Goal: Task Accomplishment & Management: Complete application form

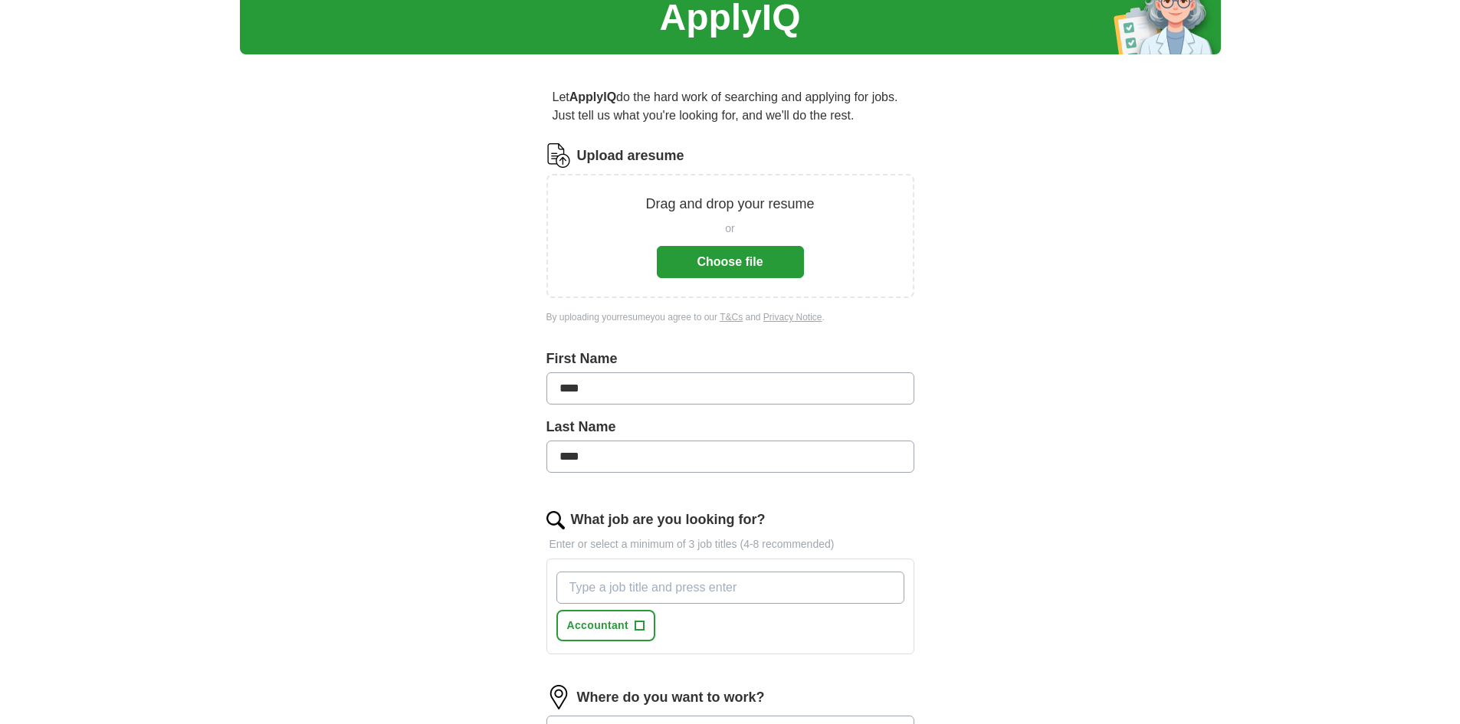
scroll to position [77, 0]
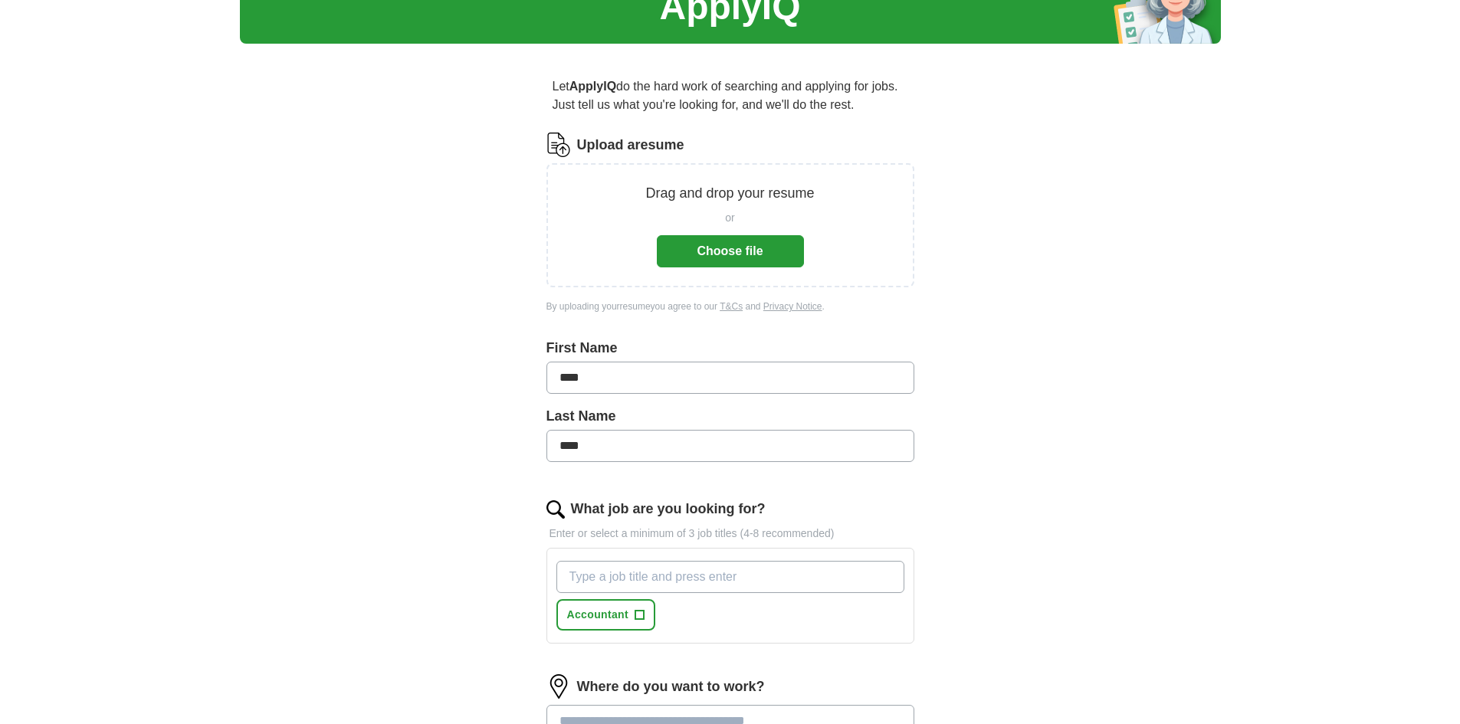
click at [622, 575] on input "What job are you looking for?" at bounding box center [730, 577] width 348 height 32
click at [621, 611] on span "Accountant" at bounding box center [598, 615] width 62 height 16
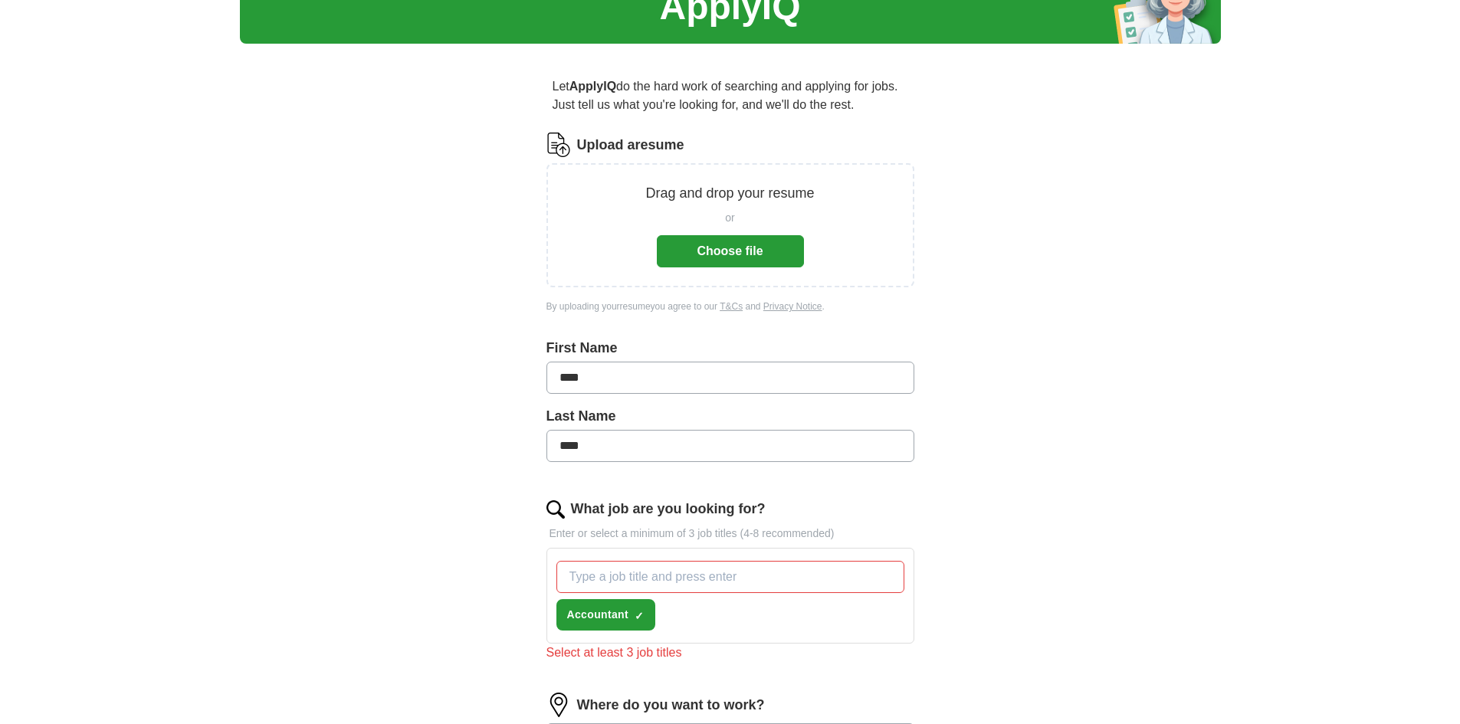
click at [654, 569] on input "What job are you looking for?" at bounding box center [730, 577] width 348 height 32
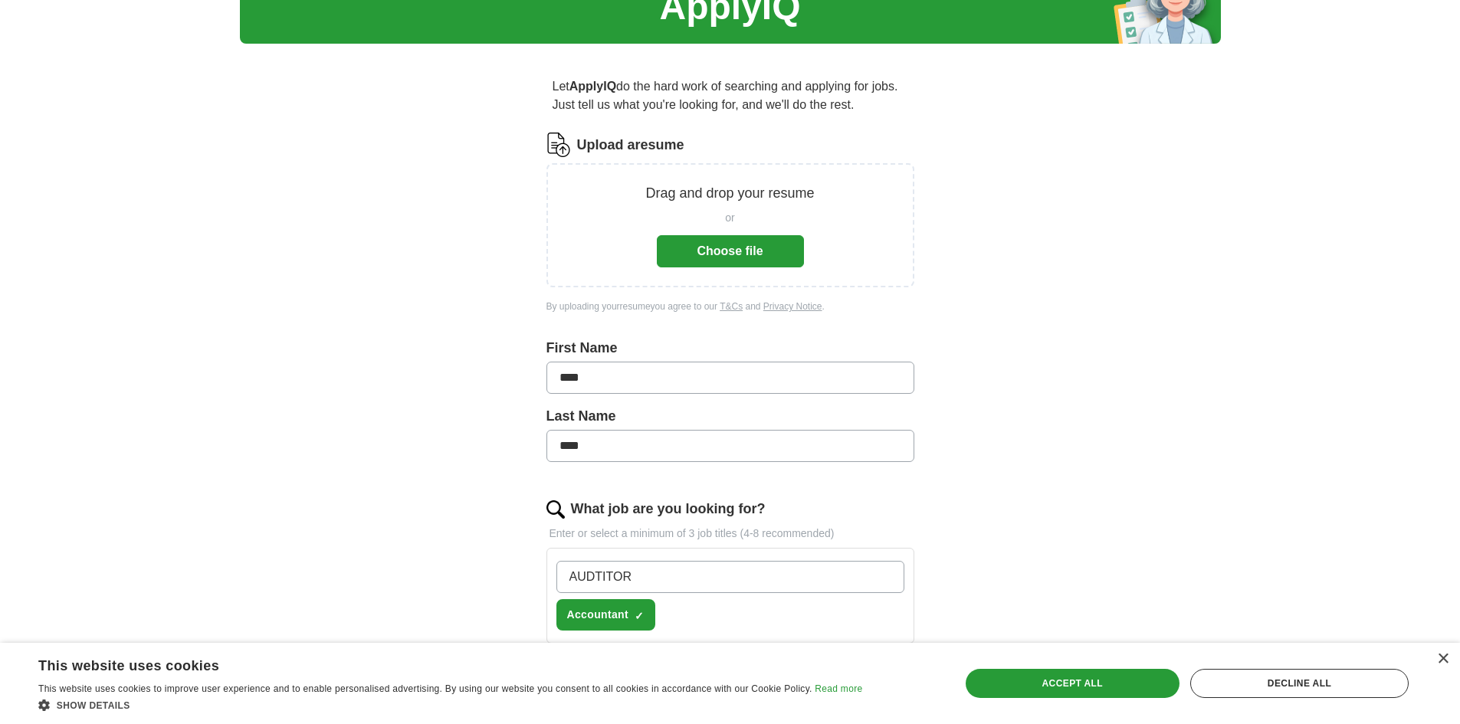
drag, startPoint x: 692, startPoint y: 569, endPoint x: 533, endPoint y: 560, distance: 158.9
click at [533, 560] on div "Let ApplyIQ do the hard work of searching and applying for jobs. Just tell us w…" at bounding box center [730, 516] width 491 height 920
type input "AUDITOR"
click at [595, 613] on span "Accountant" at bounding box center [598, 615] width 62 height 16
click at [816, 584] on input "AUDITOR" at bounding box center [730, 577] width 348 height 32
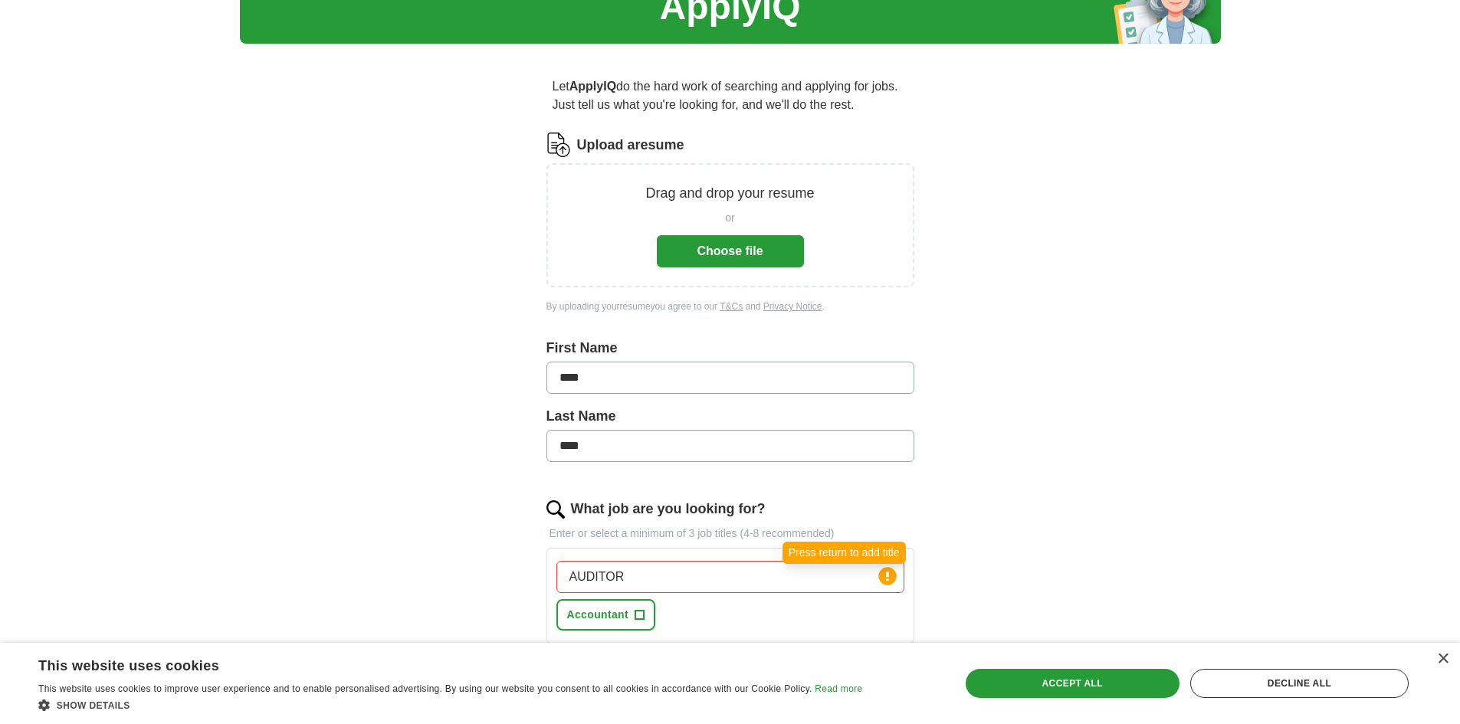
drag, startPoint x: 889, startPoint y: 575, endPoint x: 902, endPoint y: 576, distance: 13.1
click at [889, 576] on circle at bounding box center [887, 576] width 18 height 18
click at [1075, 523] on div "ApplyIQ Let ApplyIQ do the hard work of searching and applying for jobs. Just t…" at bounding box center [730, 482] width 981 height 1024
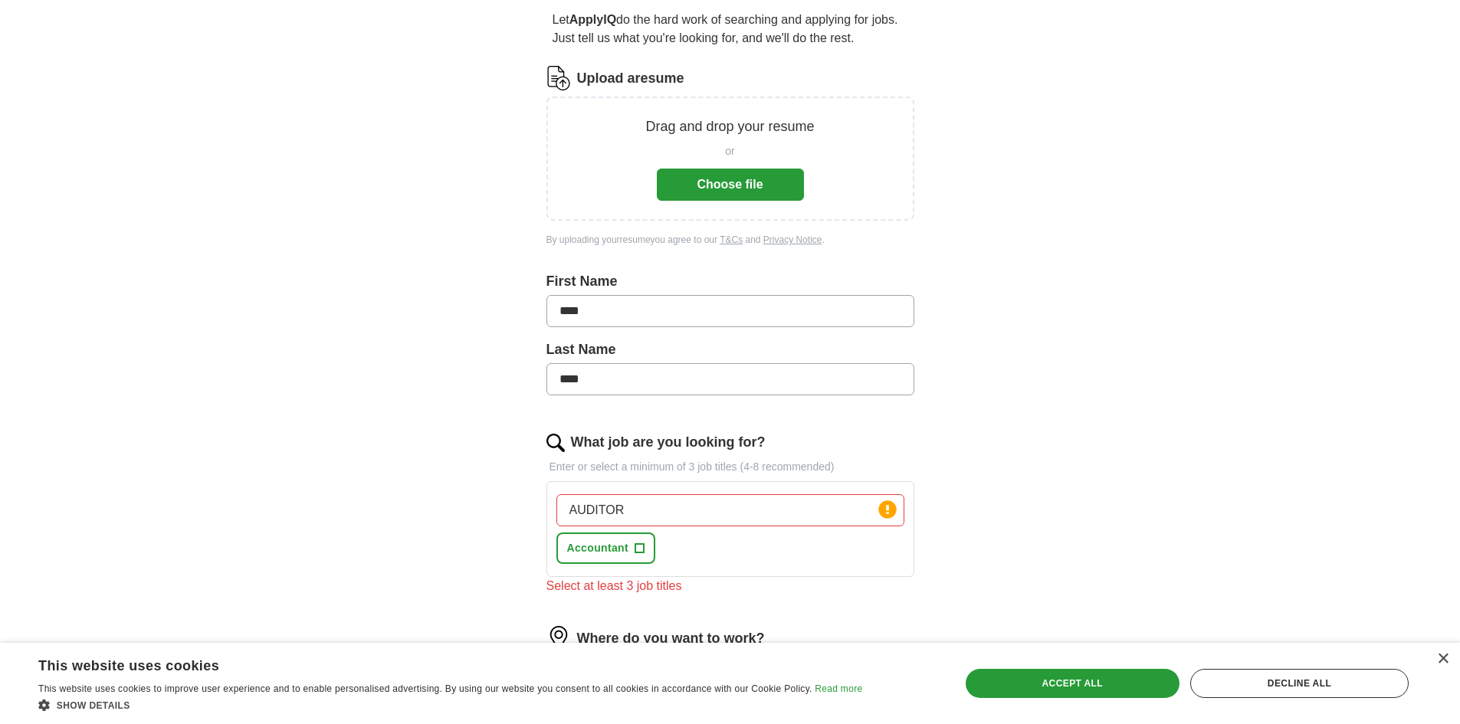
scroll to position [153, 0]
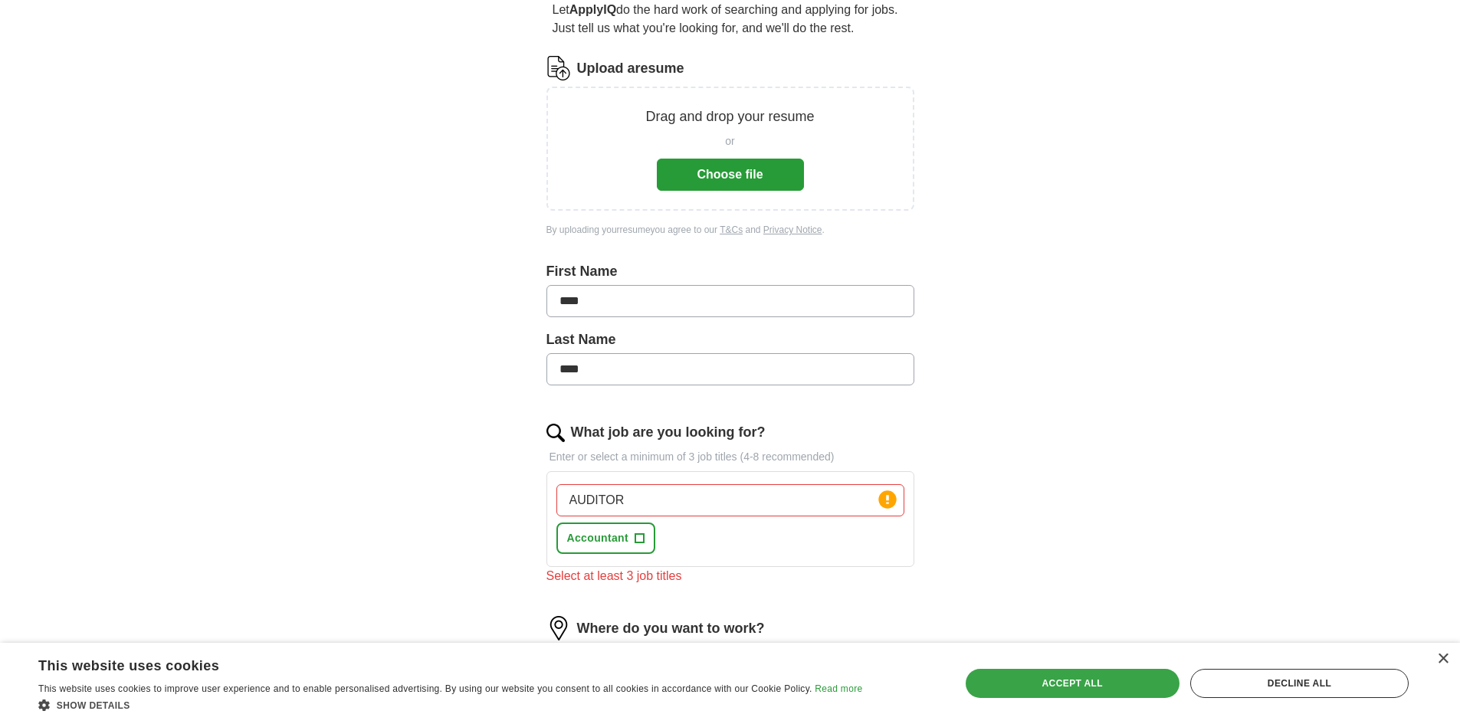
click at [1047, 677] on div "Accept all" at bounding box center [1073, 683] width 214 height 29
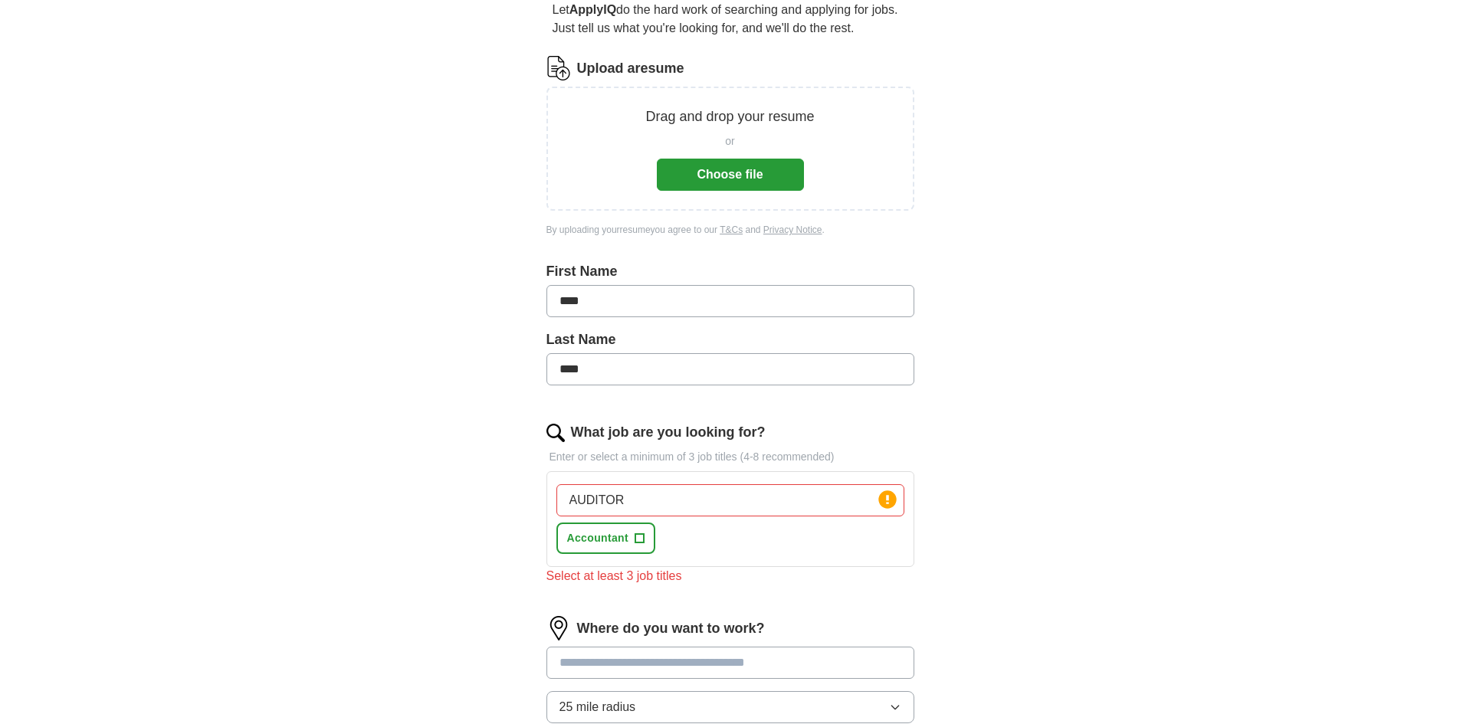
click at [1089, 535] on div "ApplyIQ Let ApplyIQ do the hard work of searching and applying for jobs. Just t…" at bounding box center [730, 405] width 981 height 1024
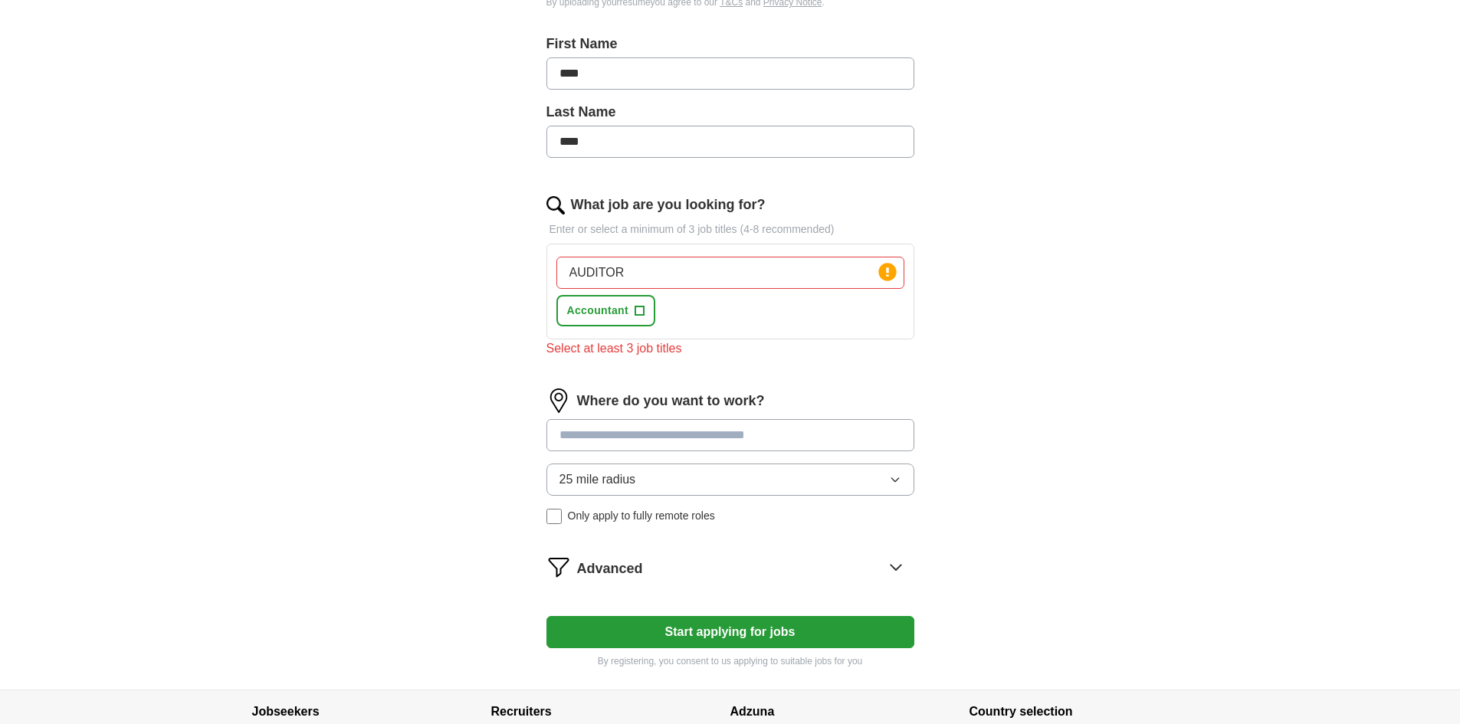
scroll to position [383, 0]
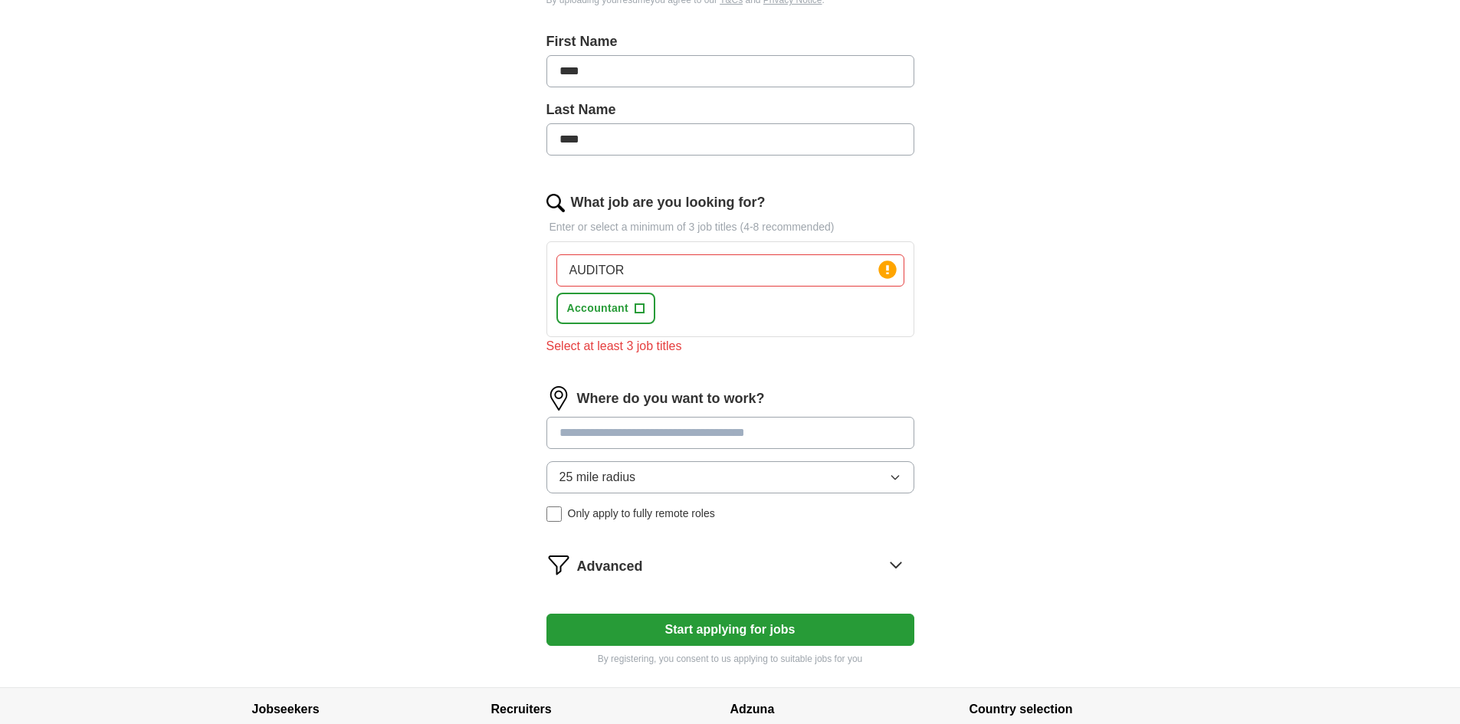
click at [622, 441] on input at bounding box center [730, 433] width 368 height 32
click at [607, 425] on input at bounding box center [730, 433] width 368 height 32
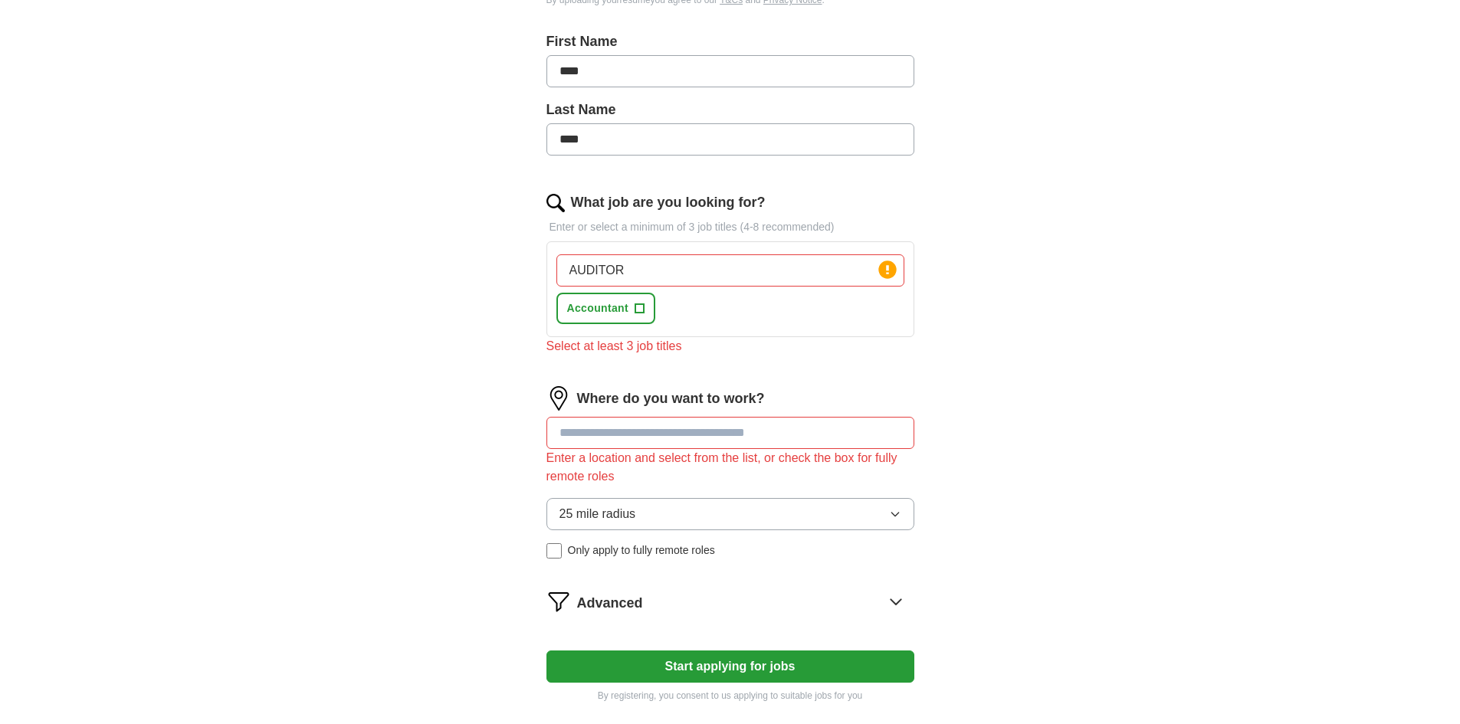
click at [608, 471] on div "Where do you want to work? Enter a location and select from the list, or check …" at bounding box center [730, 478] width 368 height 185
click at [642, 433] on input at bounding box center [730, 433] width 368 height 32
